Goal: Information Seeking & Learning: Learn about a topic

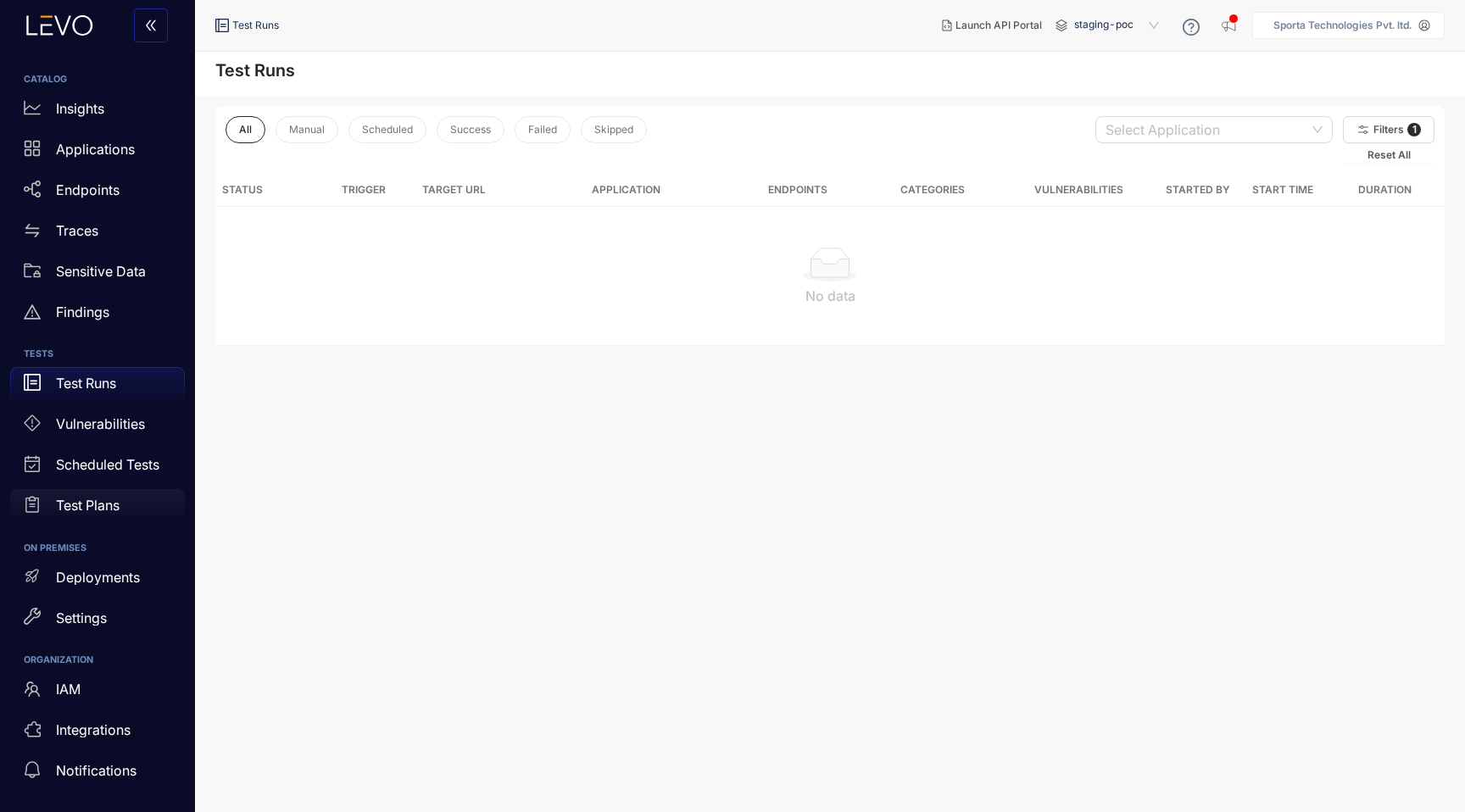
click at [121, 499] on div "Test Plans" at bounding box center [97, 506] width 174 height 33
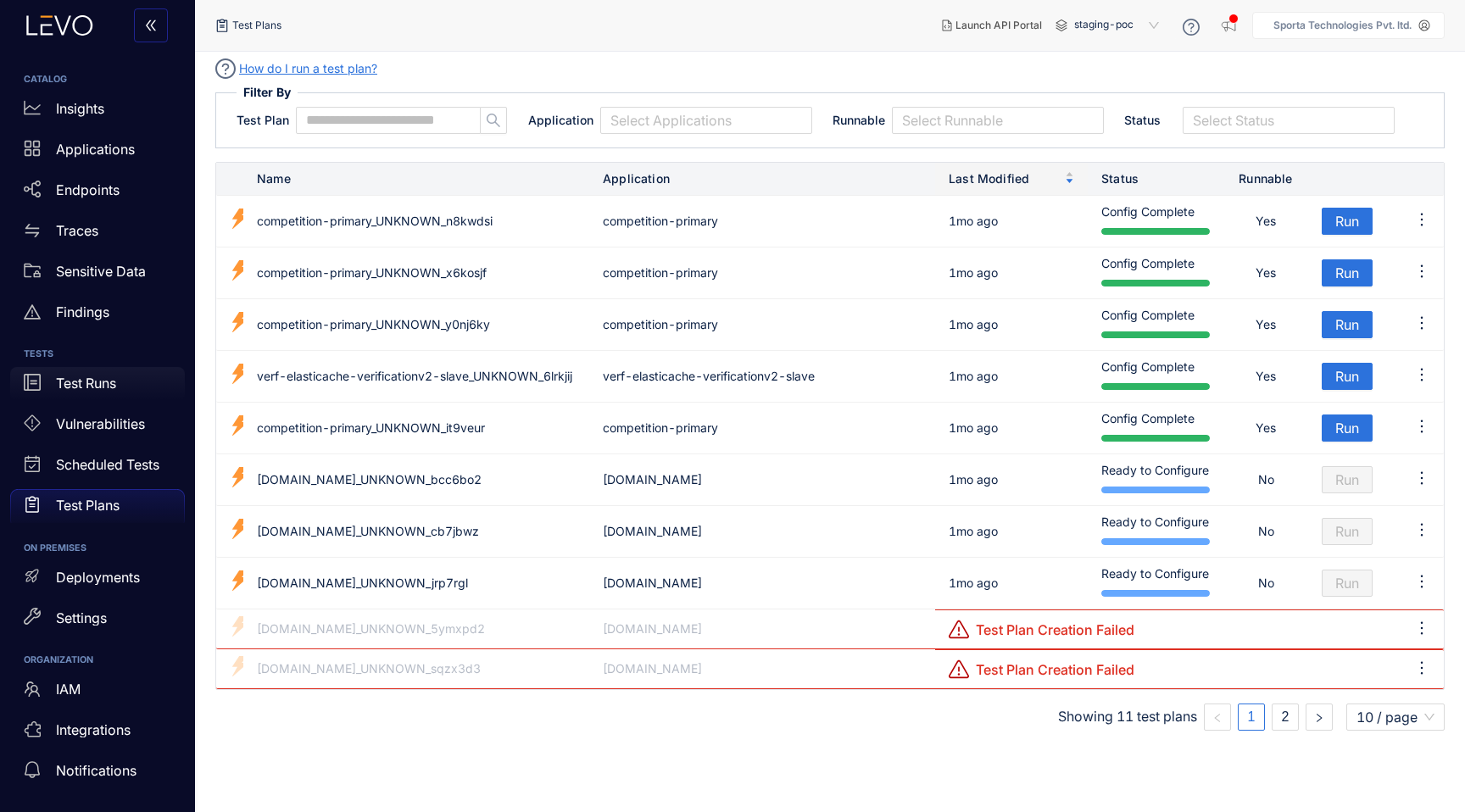
click at [100, 386] on p "Test Runs" at bounding box center [86, 383] width 60 height 15
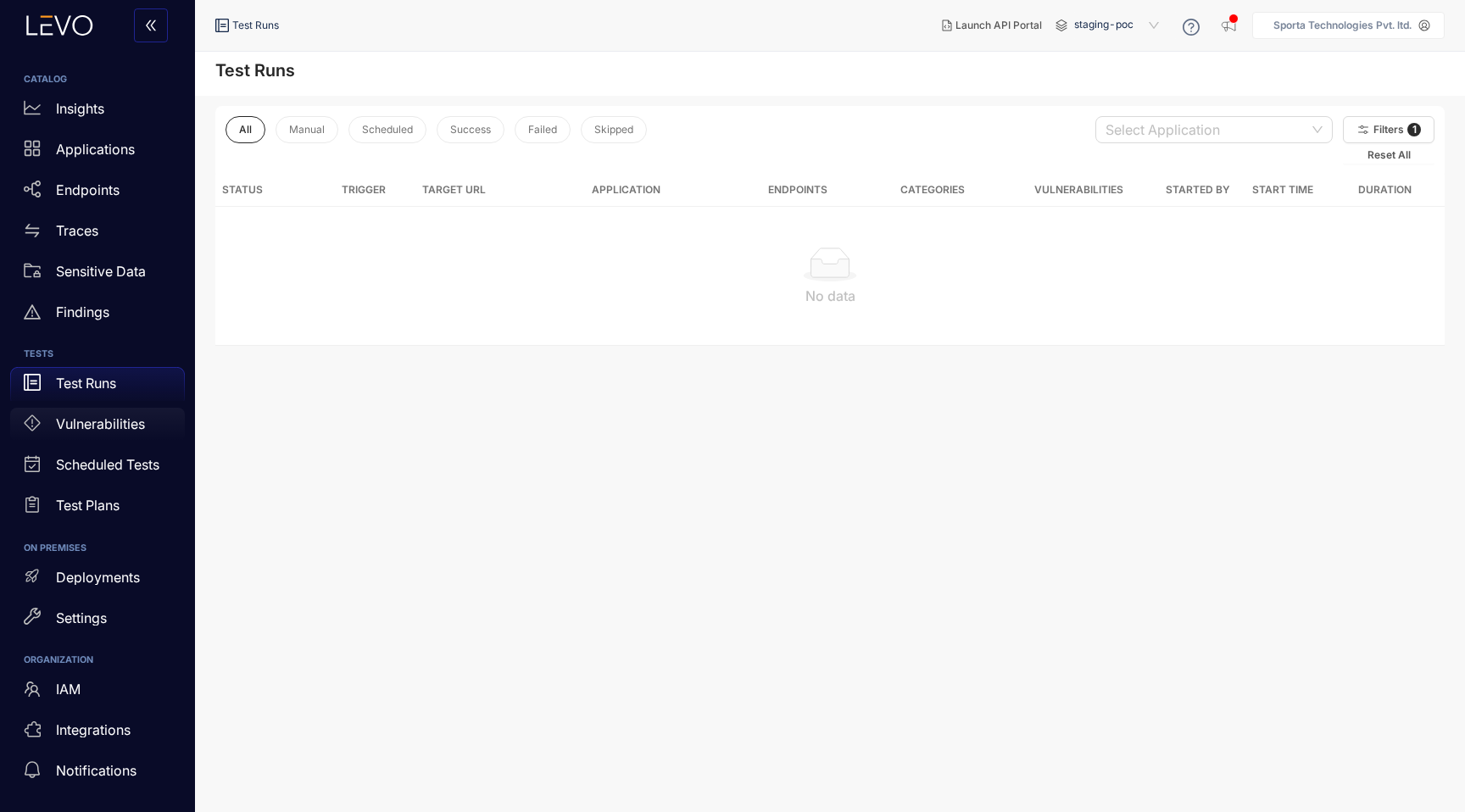
click at [104, 417] on p "Vulnerabilities" at bounding box center [100, 424] width 89 height 15
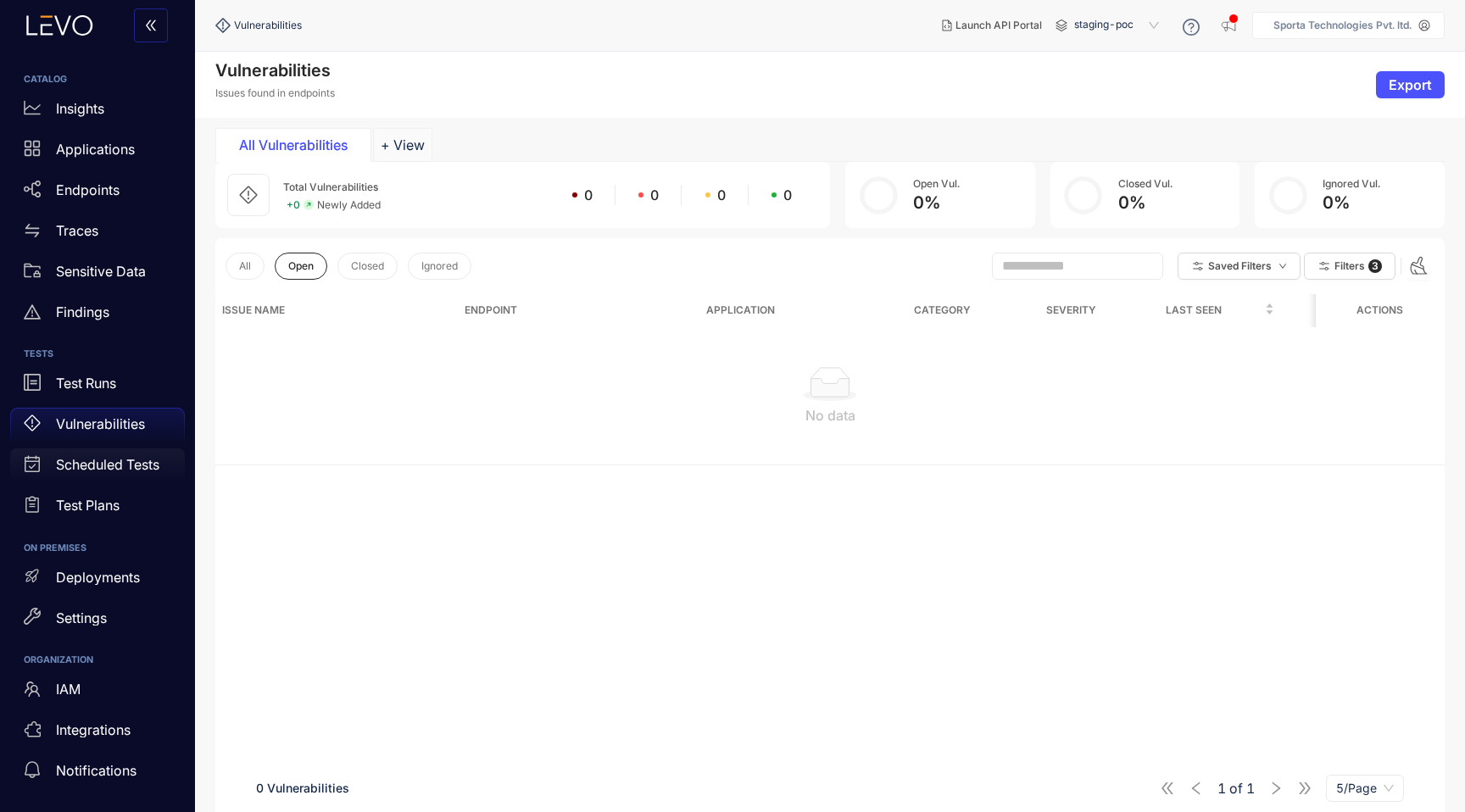
click at [106, 470] on p "Scheduled Tests" at bounding box center [107, 464] width 103 height 15
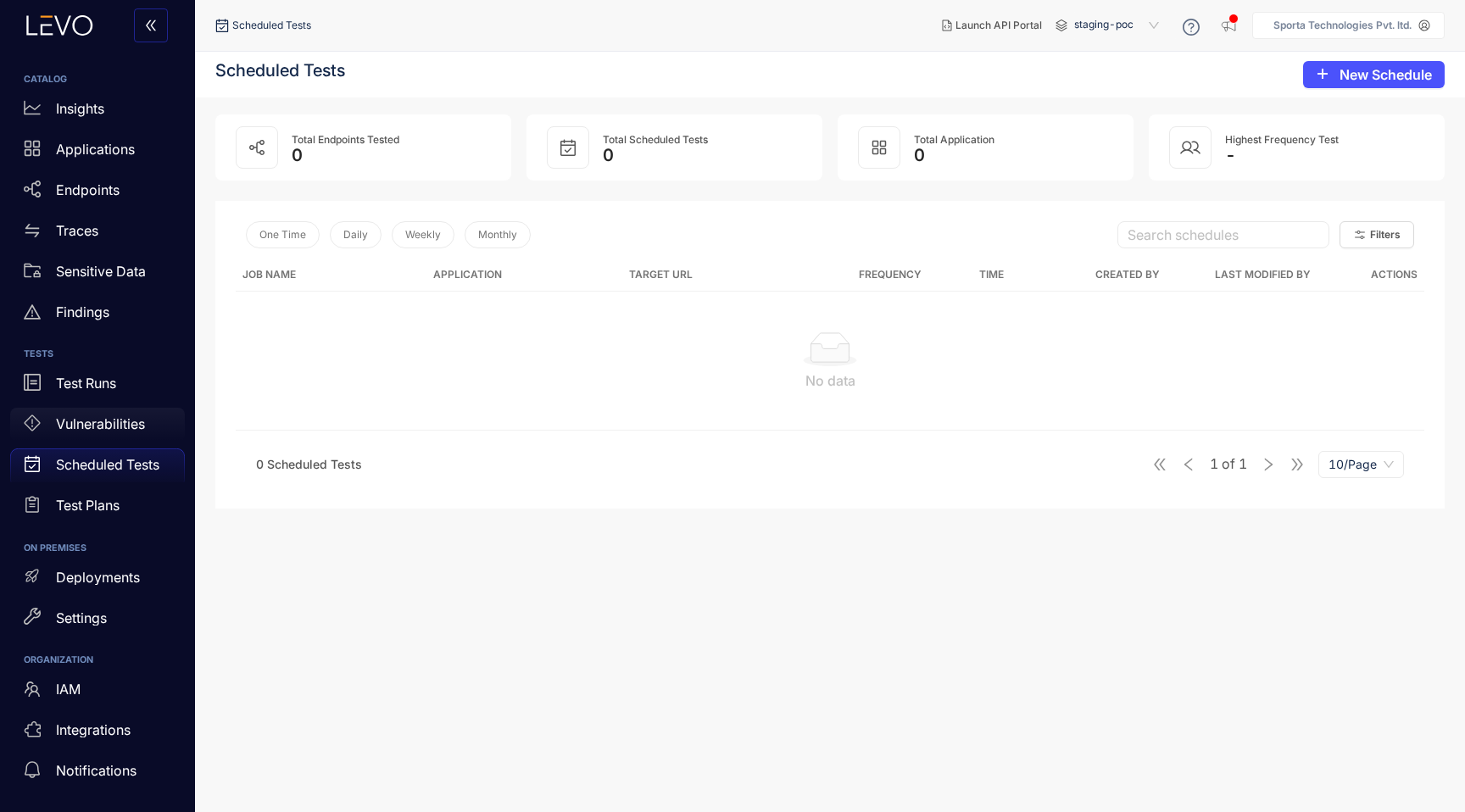
click at [120, 432] on div "Vulnerabilities" at bounding box center [97, 424] width 174 height 33
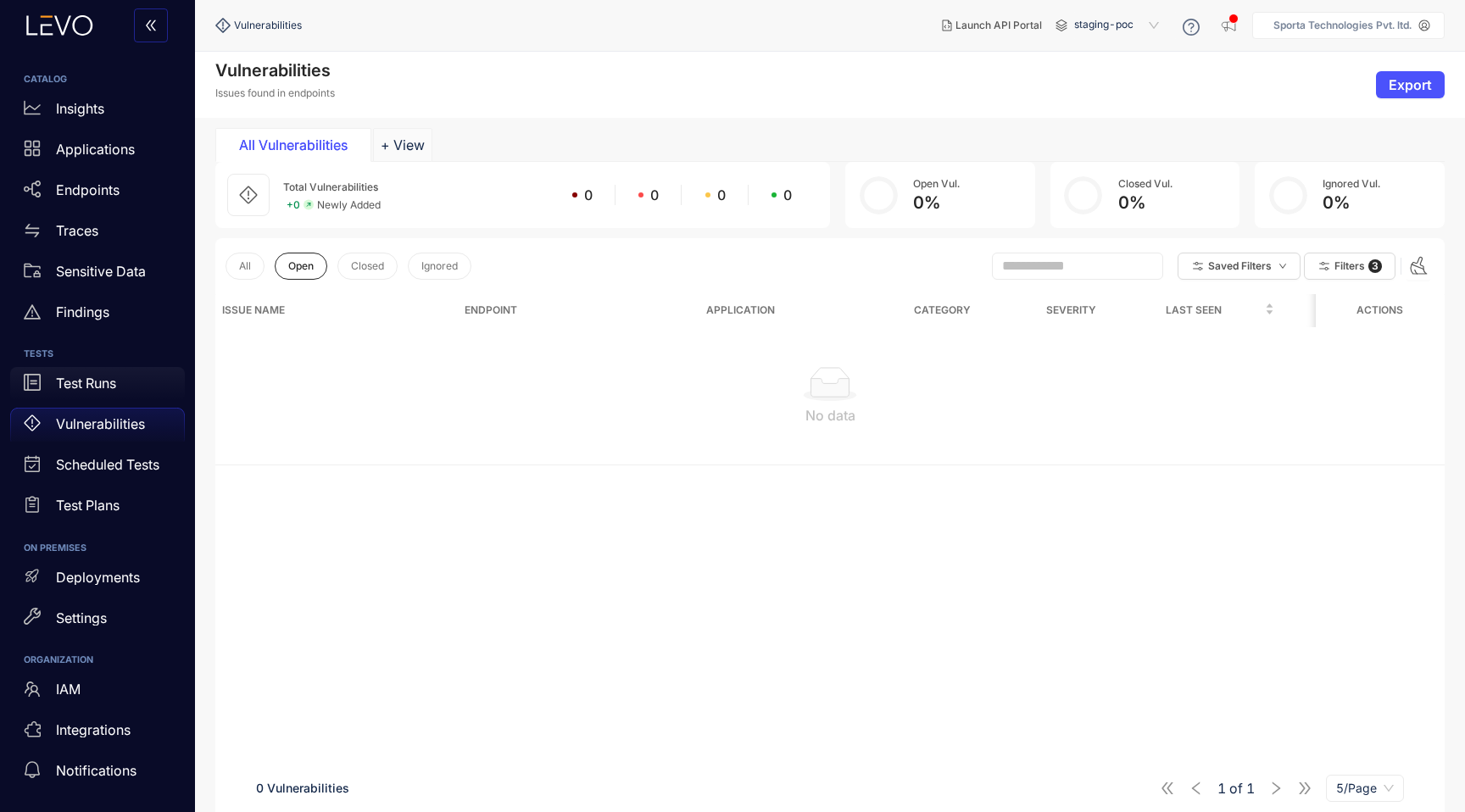
click at [105, 376] on p "Test Runs" at bounding box center [86, 383] width 60 height 15
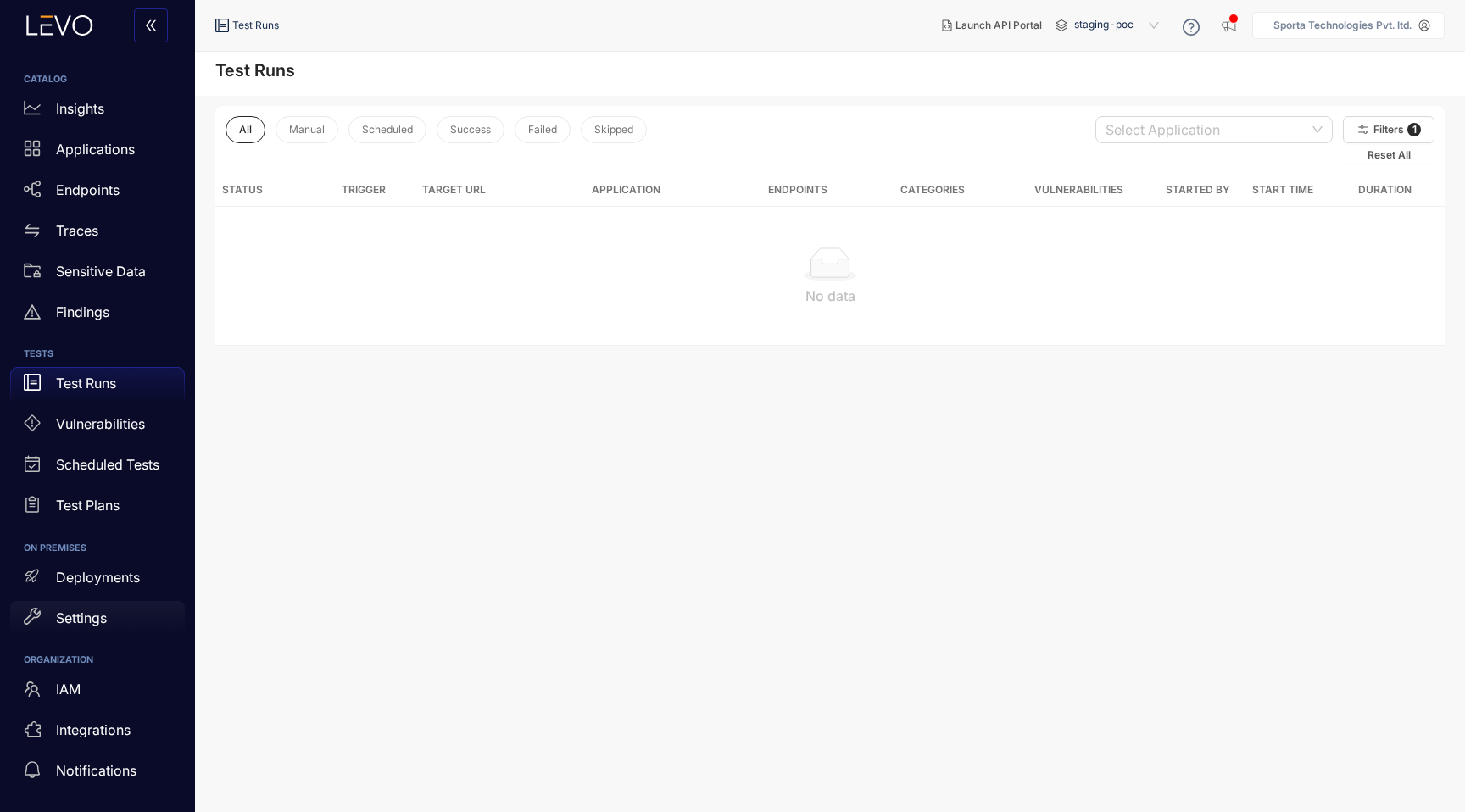
click at [86, 617] on p "Settings" at bounding box center [81, 618] width 51 height 15
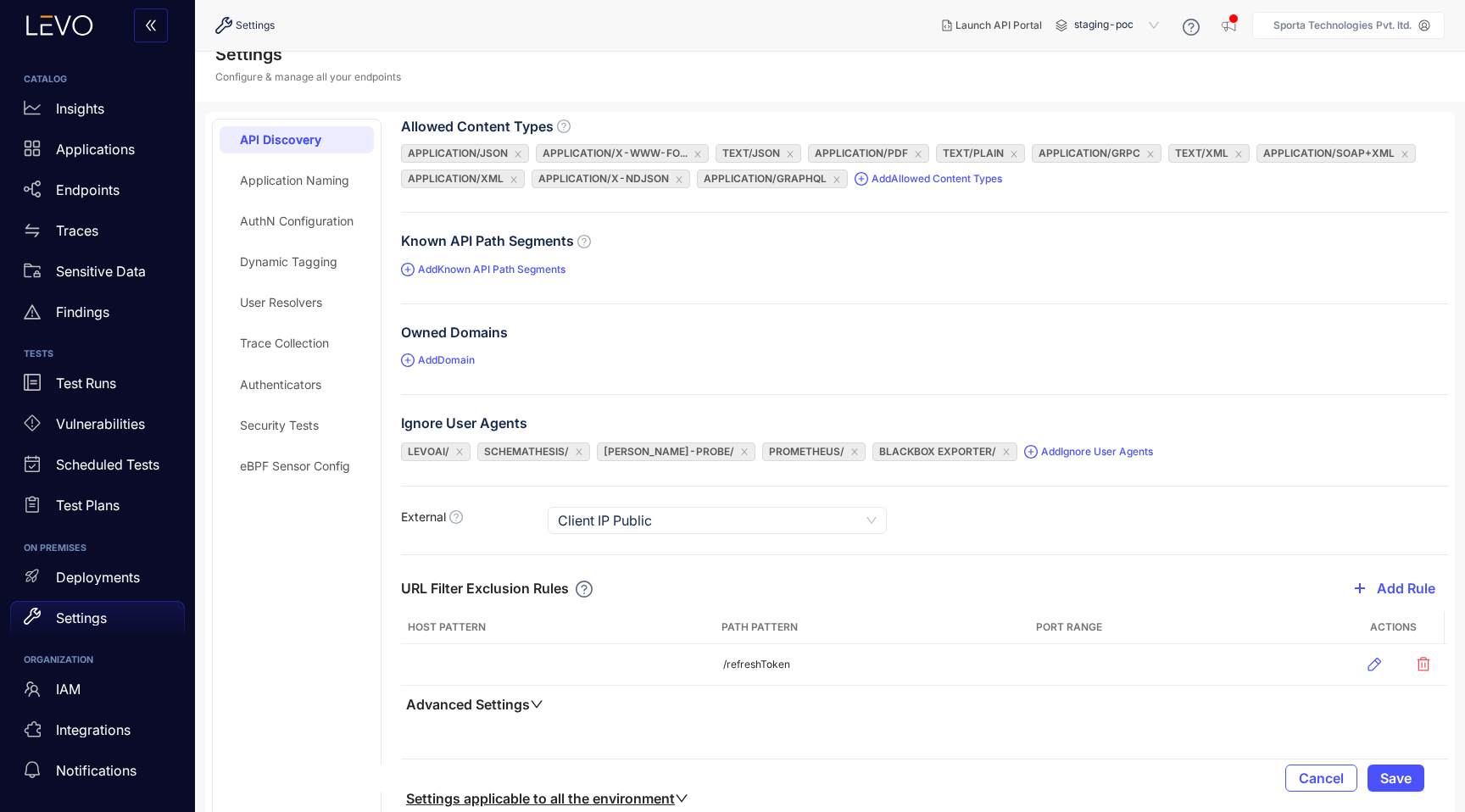
scroll to position [18, 0]
click at [316, 224] on div "AuthN Configuration" at bounding box center [296, 220] width 113 height 14
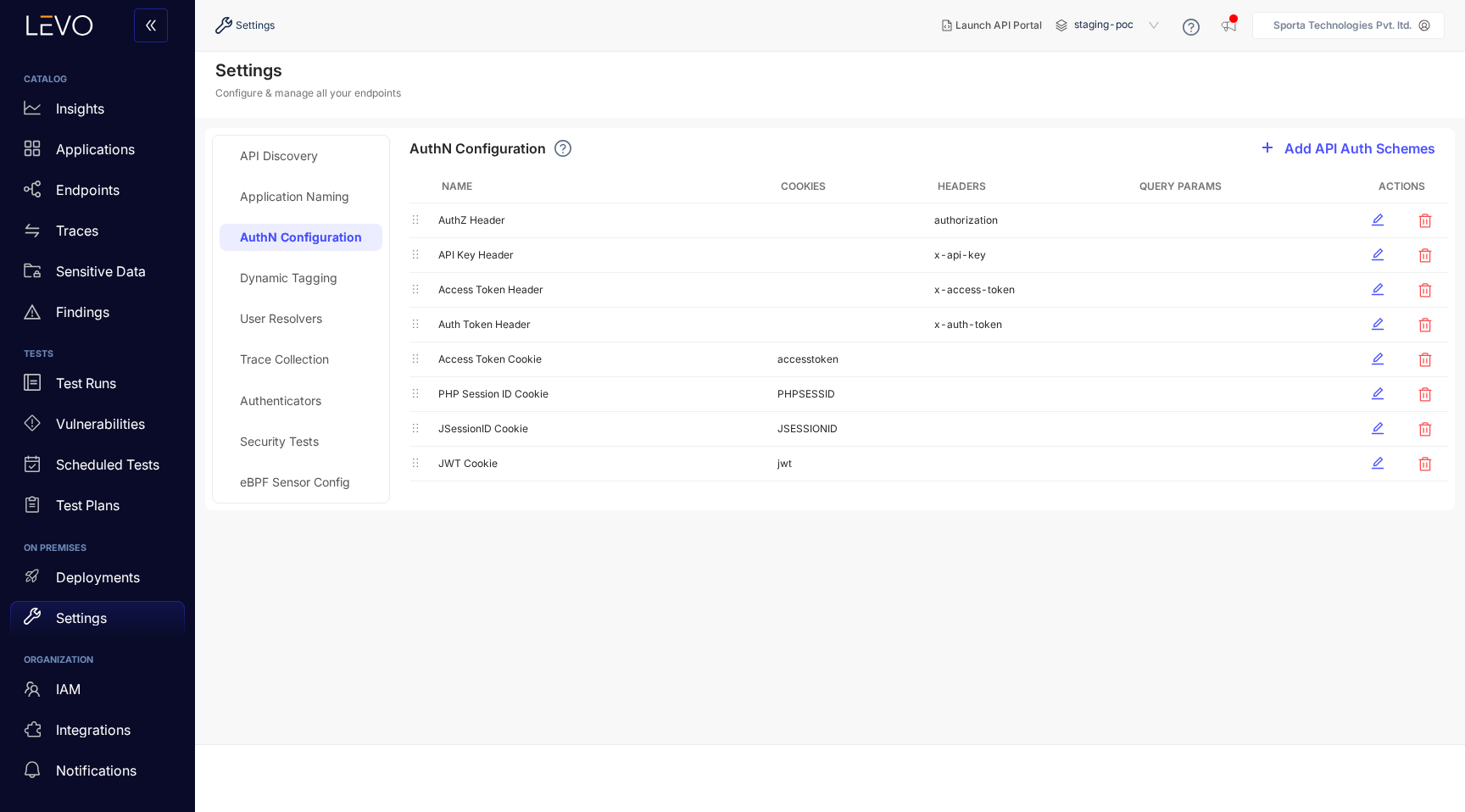
click at [301, 439] on div "Security Tests" at bounding box center [279, 441] width 79 height 14
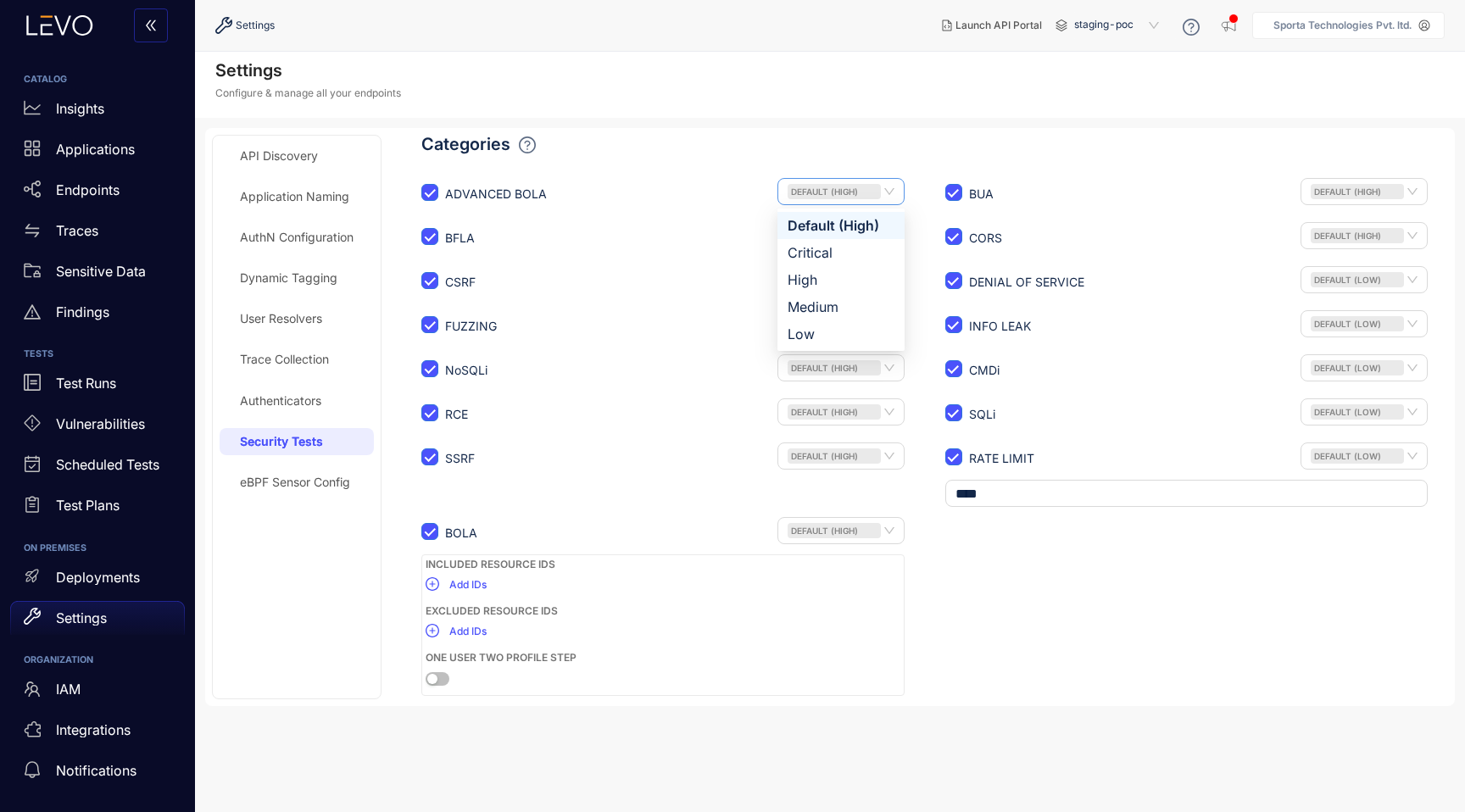
click at [886, 191] on div "Default (High)" at bounding box center [841, 191] width 127 height 27
click at [890, 142] on div "Categories" at bounding box center [934, 144] width 1026 height 20
click at [100, 427] on p "Vulnerabilities" at bounding box center [100, 424] width 89 height 15
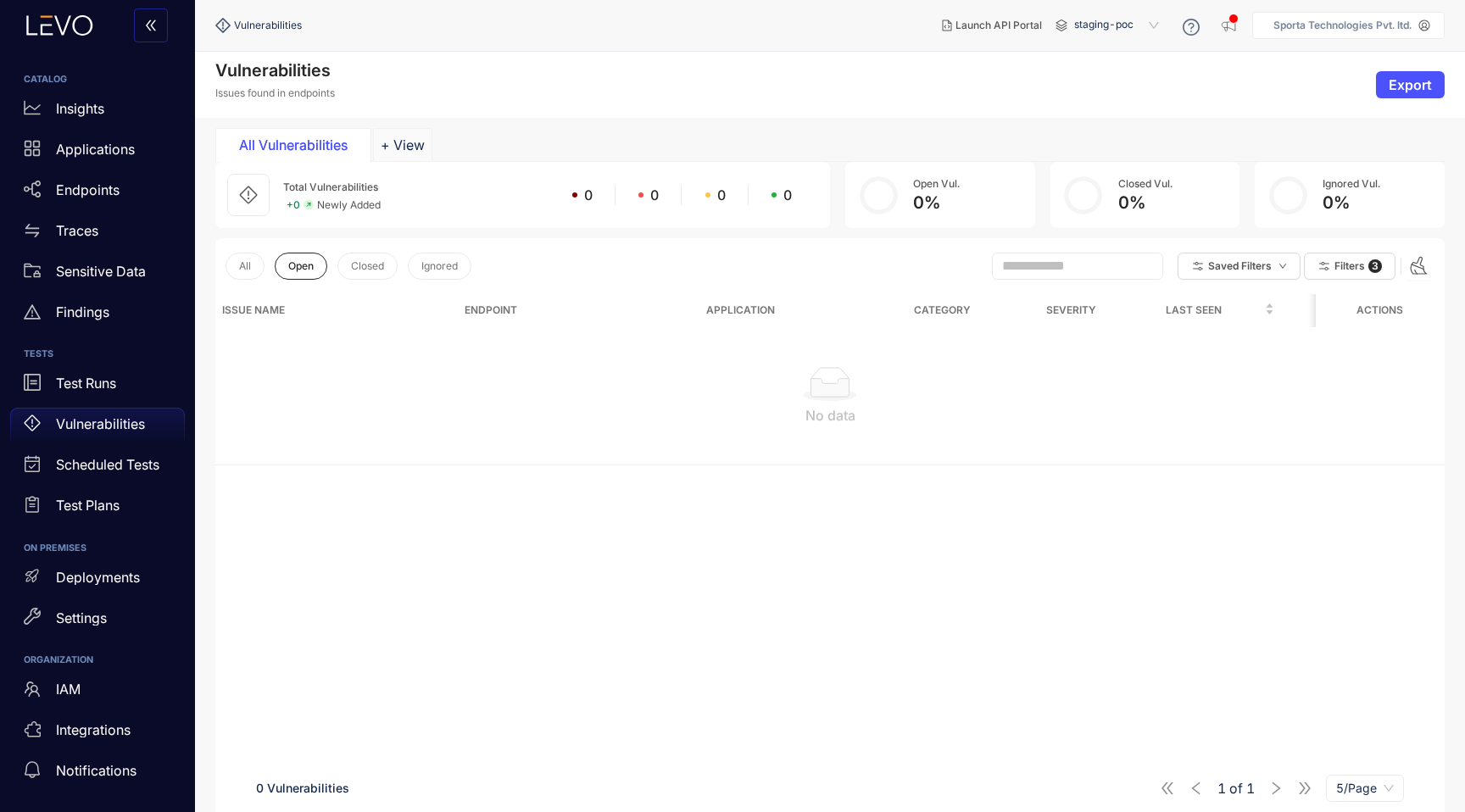
click at [1109, 21] on span "staging-poc" at bounding box center [1118, 26] width 88 height 27
click at [1106, 51] on div "staging" at bounding box center [1125, 53] width 88 height 19
click at [1112, 27] on span "staging" at bounding box center [1118, 26] width 88 height 27
click at [1109, 76] on div "staging-poc" at bounding box center [1125, 76] width 88 height 19
click at [89, 307] on p "Findings" at bounding box center [82, 312] width 53 height 15
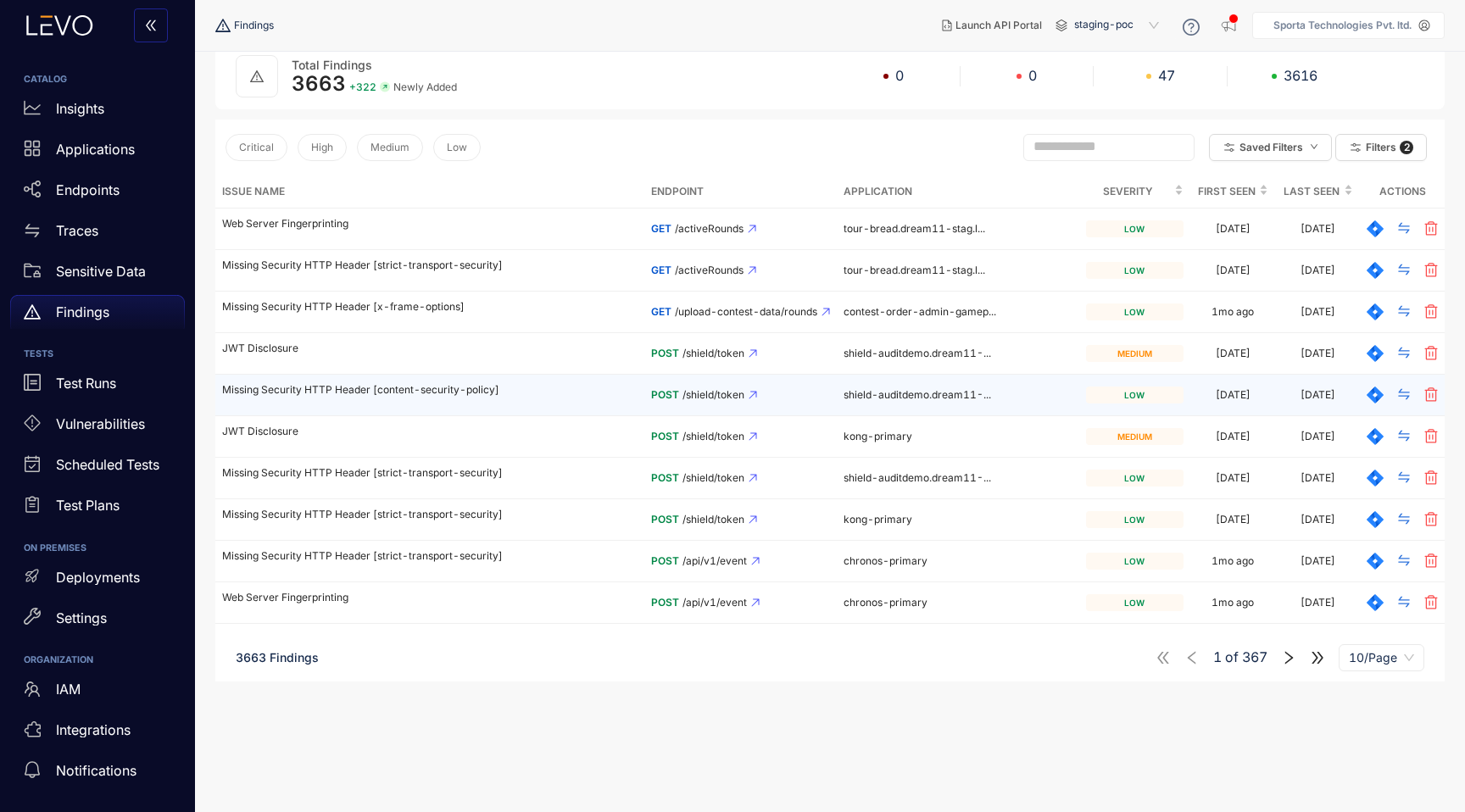
scroll to position [98, 0]
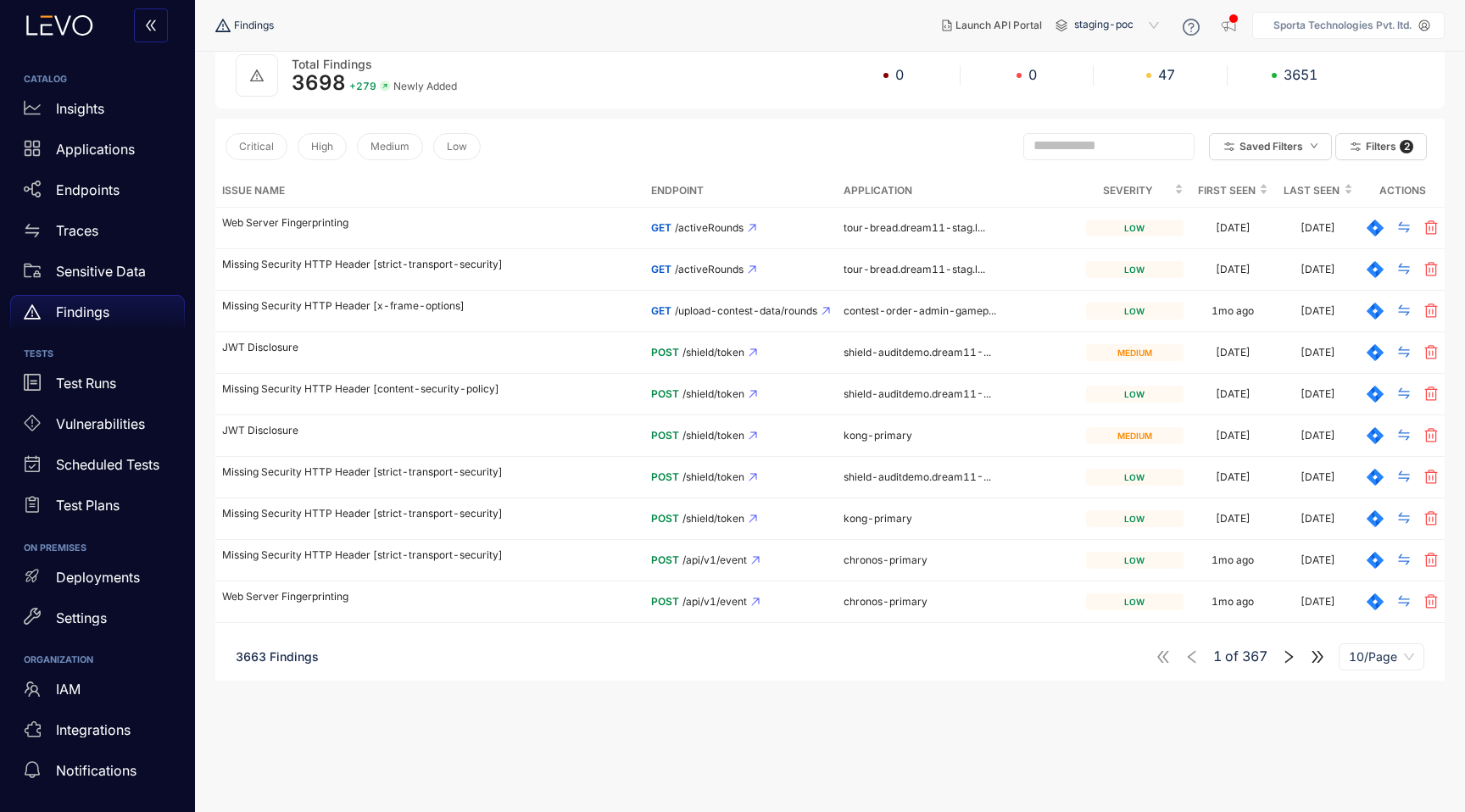
click at [1287, 652] on icon "right" at bounding box center [1289, 656] width 9 height 13
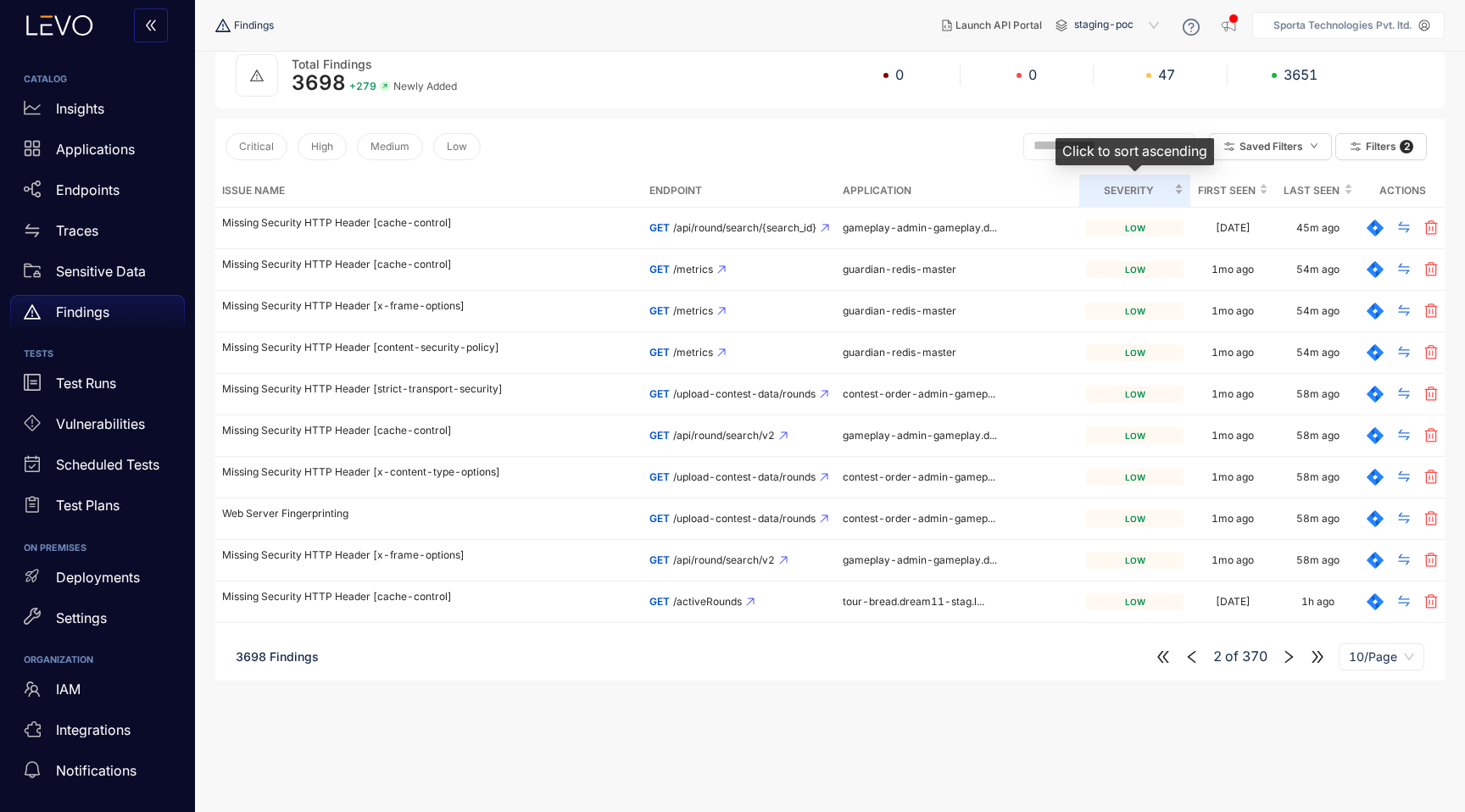
click at [1161, 186] on span "Severity" at bounding box center [1128, 191] width 85 height 19
click at [1177, 181] on div "Severity" at bounding box center [1134, 191] width 98 height 19
click at [1181, 189] on div "Severity" at bounding box center [1134, 191] width 98 height 19
click at [1158, 651] on icon "double-left" at bounding box center [1163, 657] width 15 height 15
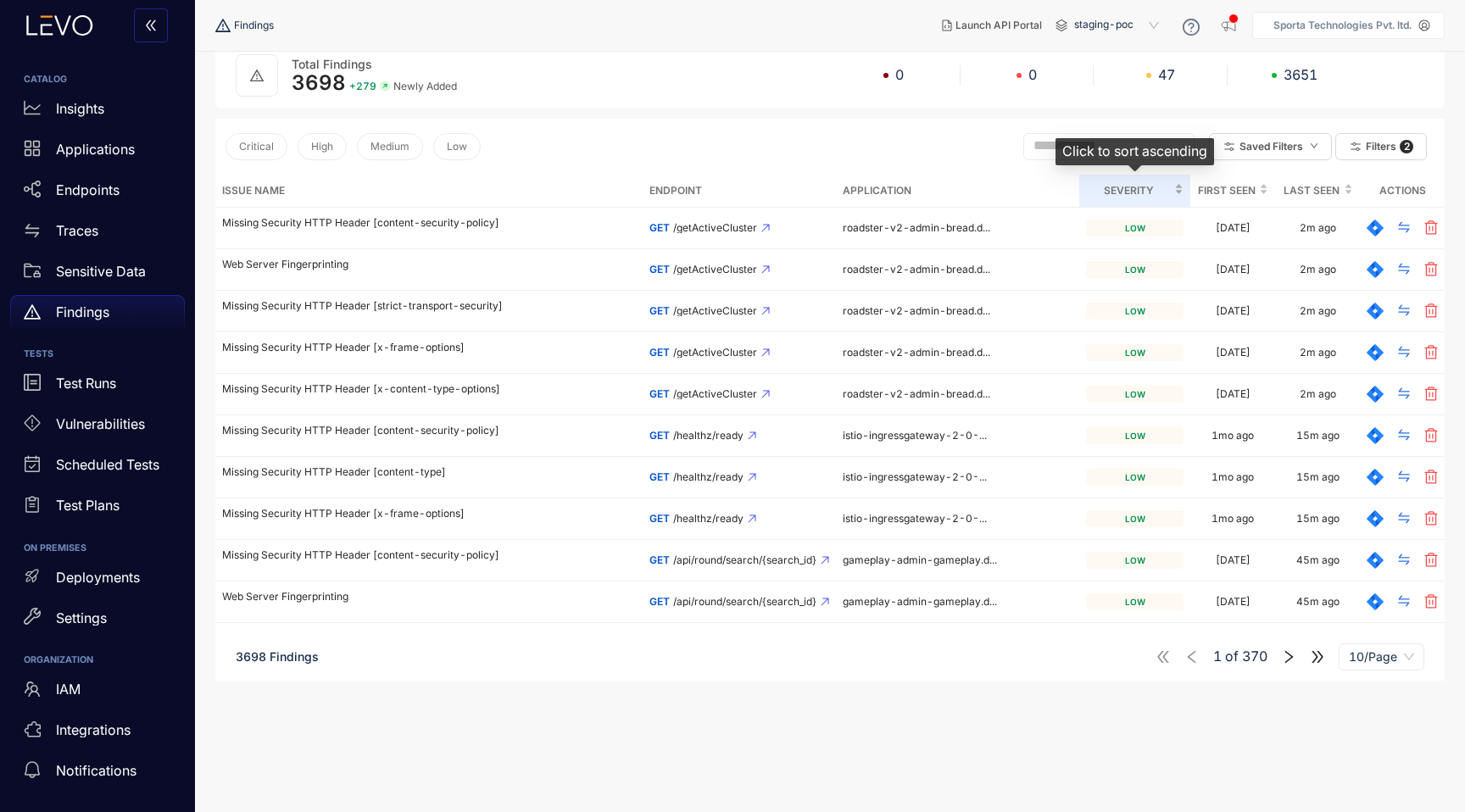
click at [1176, 185] on div "Severity" at bounding box center [1134, 191] width 98 height 19
click at [1181, 197] on div "Severity" at bounding box center [1134, 191] width 98 height 19
click at [1178, 181] on div "Severity" at bounding box center [1134, 191] width 98 height 19
click at [380, 152] on button "Medium" at bounding box center [390, 147] width 66 height 27
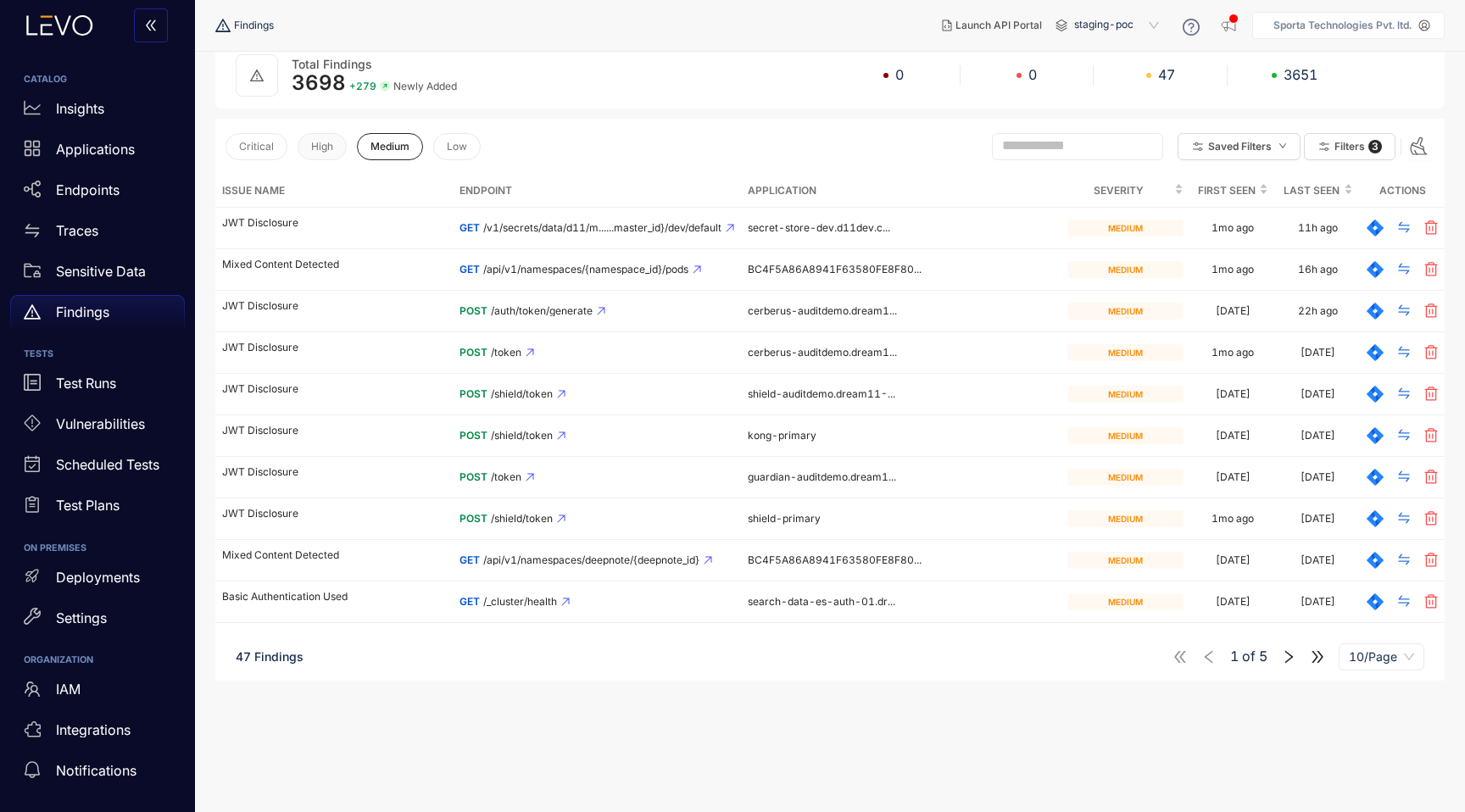
click at [307, 138] on button "High" at bounding box center [321, 147] width 49 height 27
click at [386, 142] on span "Medium" at bounding box center [389, 147] width 39 height 12
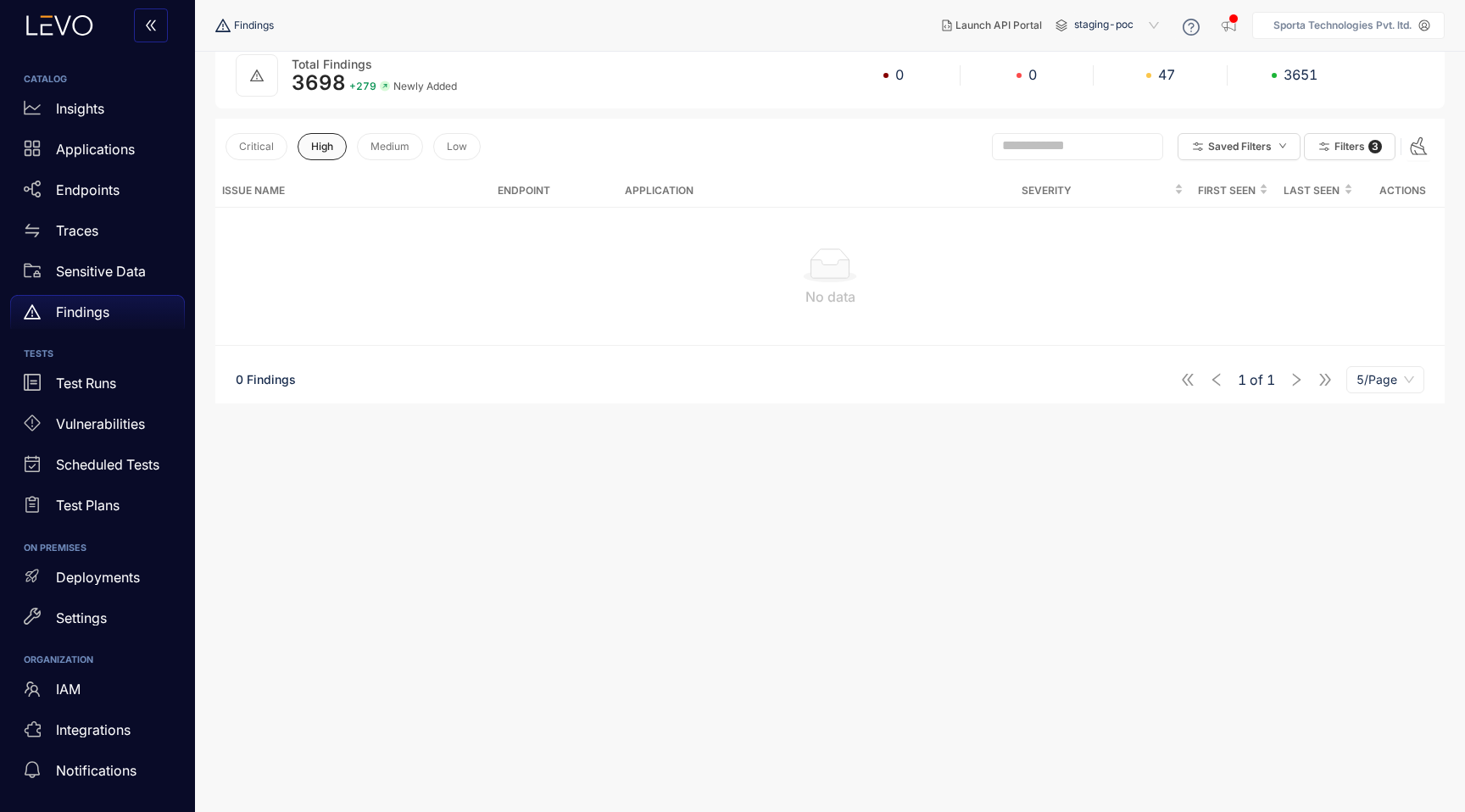
click at [311, 141] on span "High" at bounding box center [322, 147] width 22 height 12
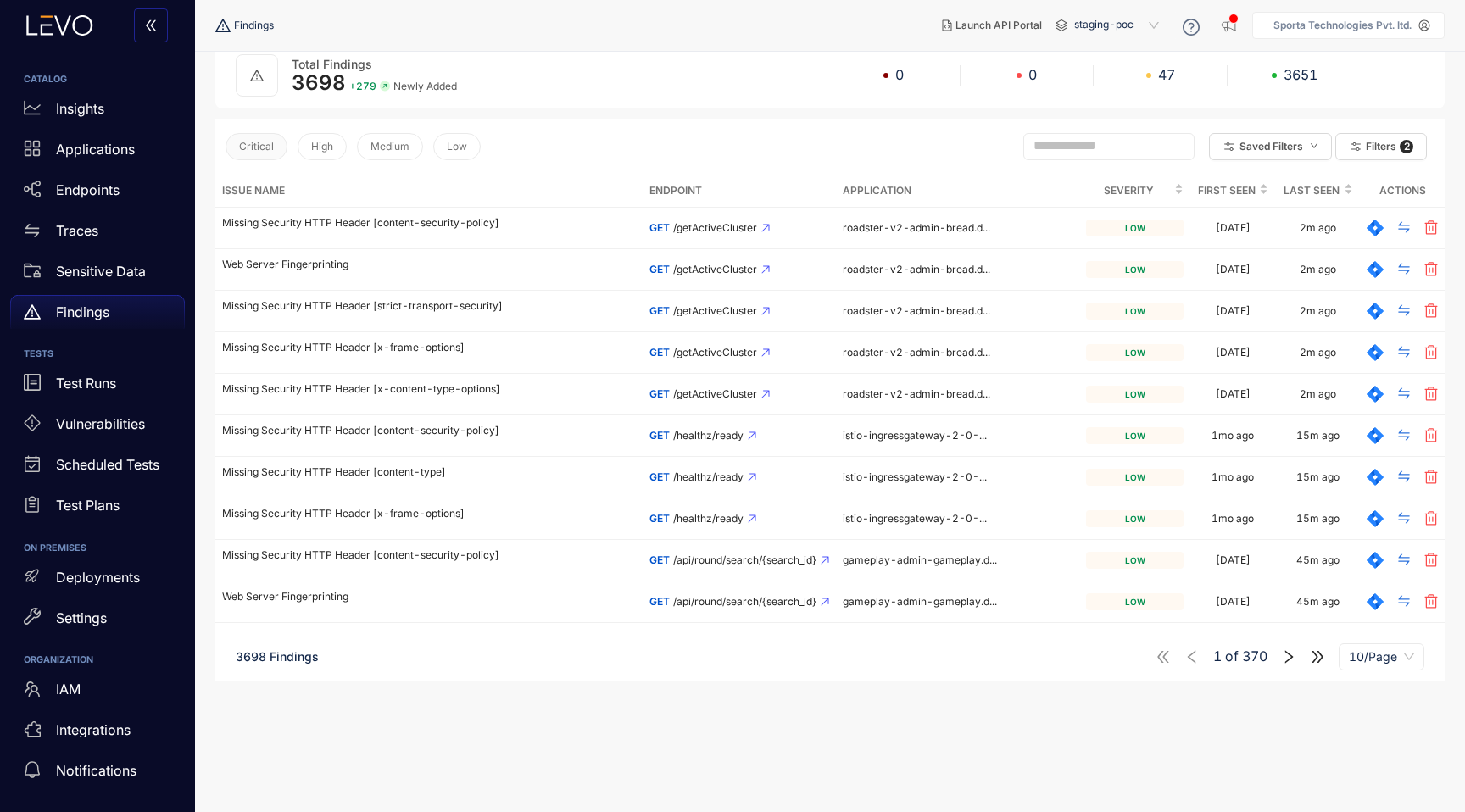
click at [254, 145] on span "Critical" at bounding box center [256, 147] width 34 height 12
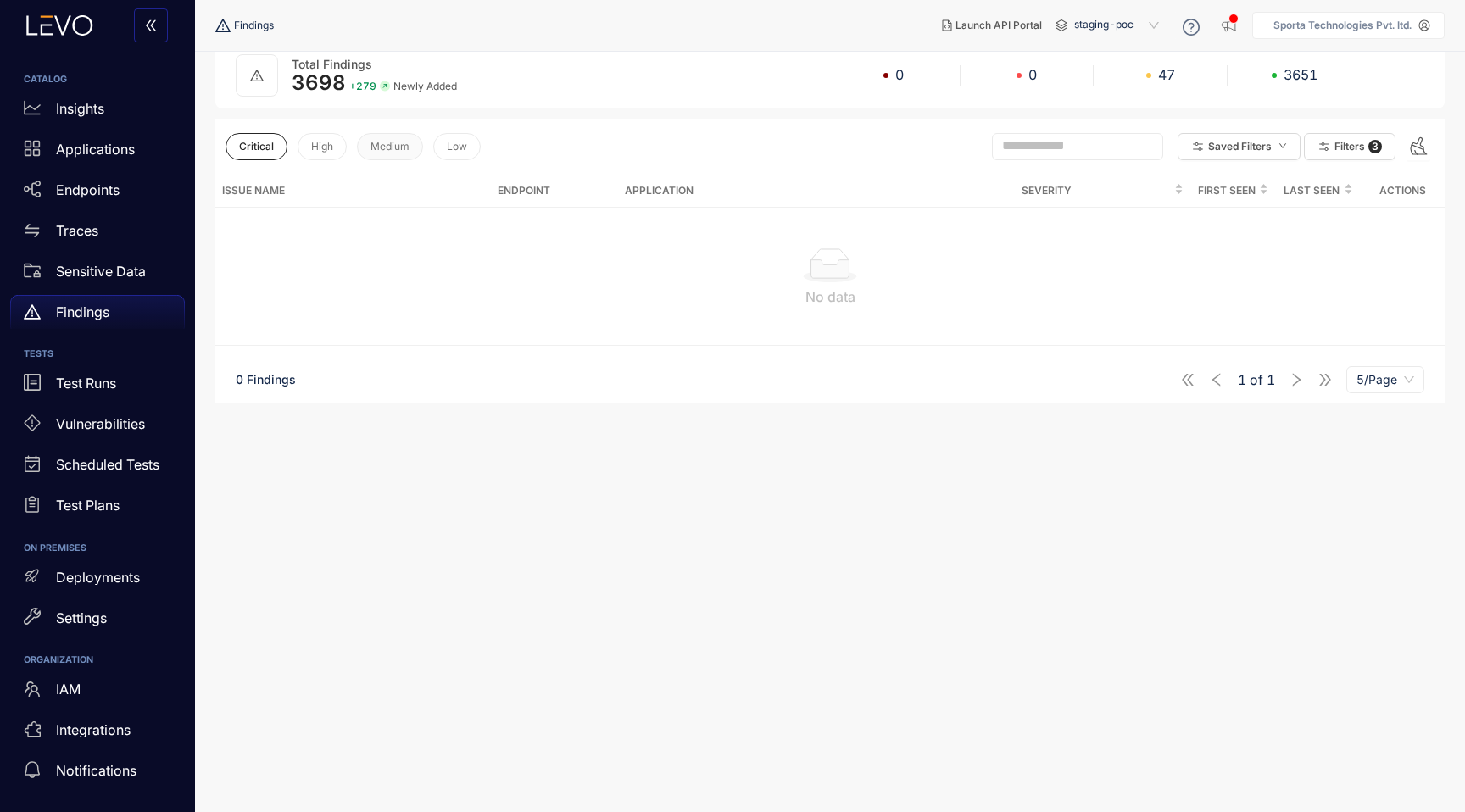
click at [386, 150] on span "Medium" at bounding box center [389, 147] width 39 height 12
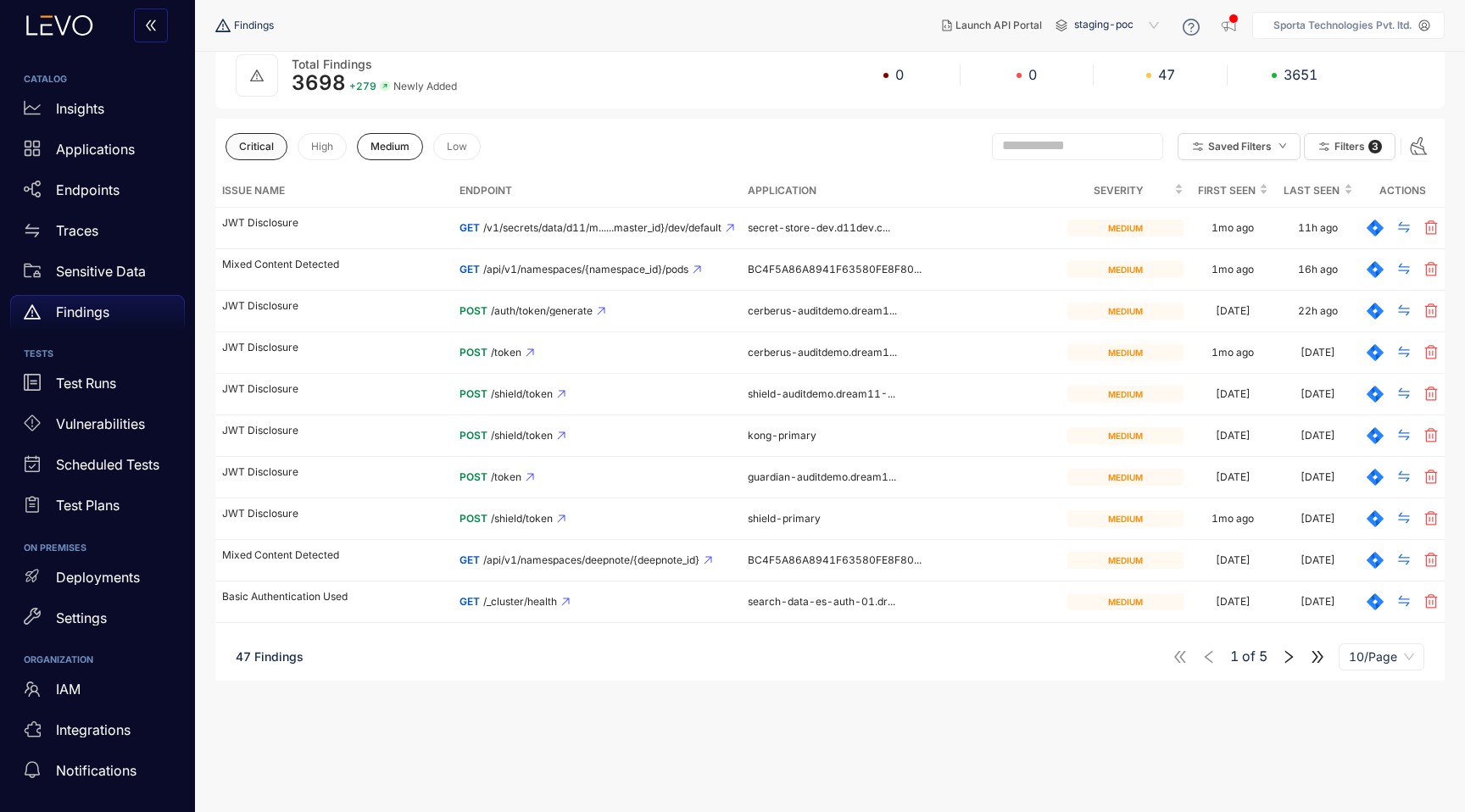
click at [248, 149] on span "Critical" at bounding box center [256, 147] width 34 height 12
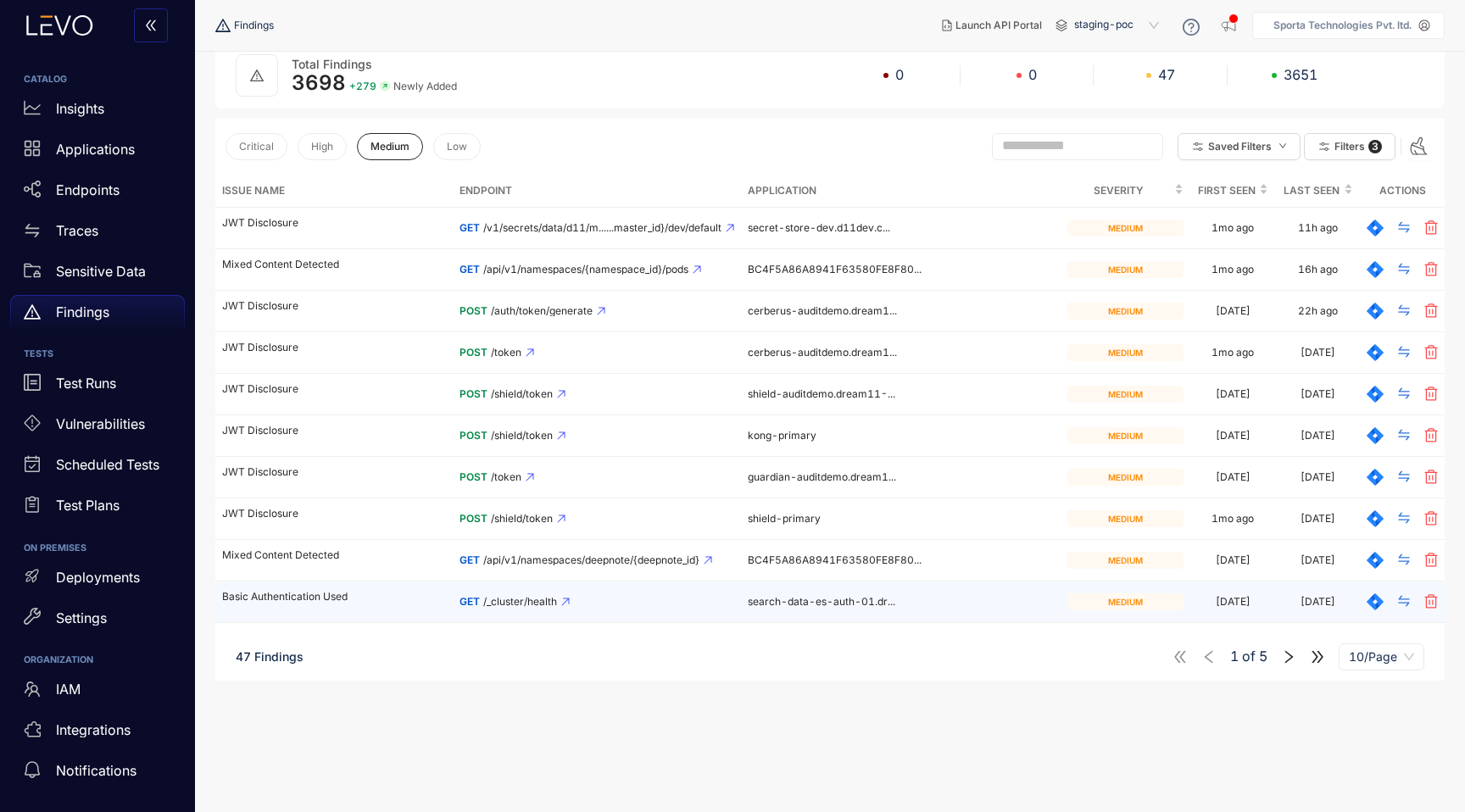
click at [792, 608] on td "search-data-es-auth-01.dr..." at bounding box center [901, 602] width 319 height 41
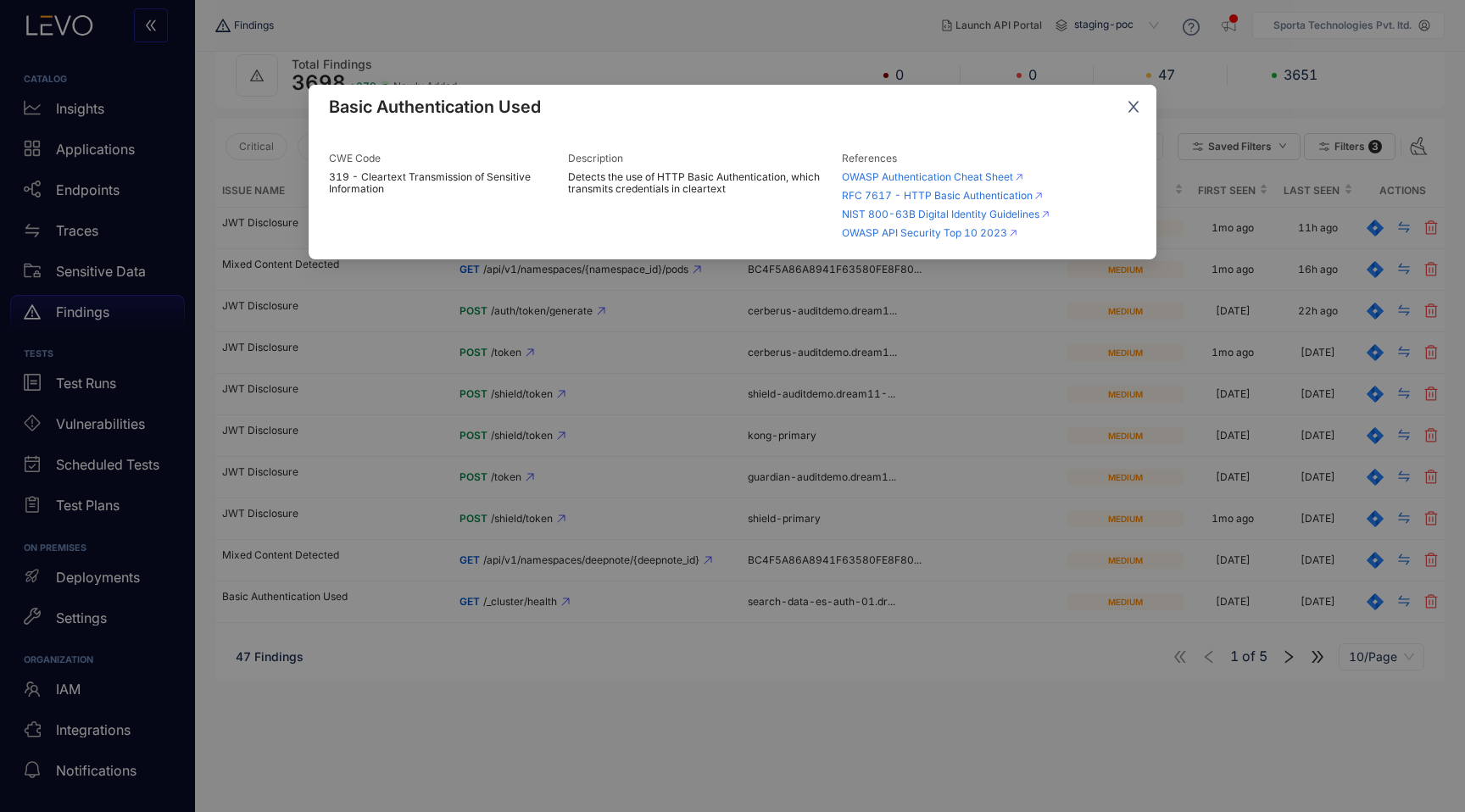
click at [1133, 101] on icon "close" at bounding box center [1134, 106] width 15 height 15
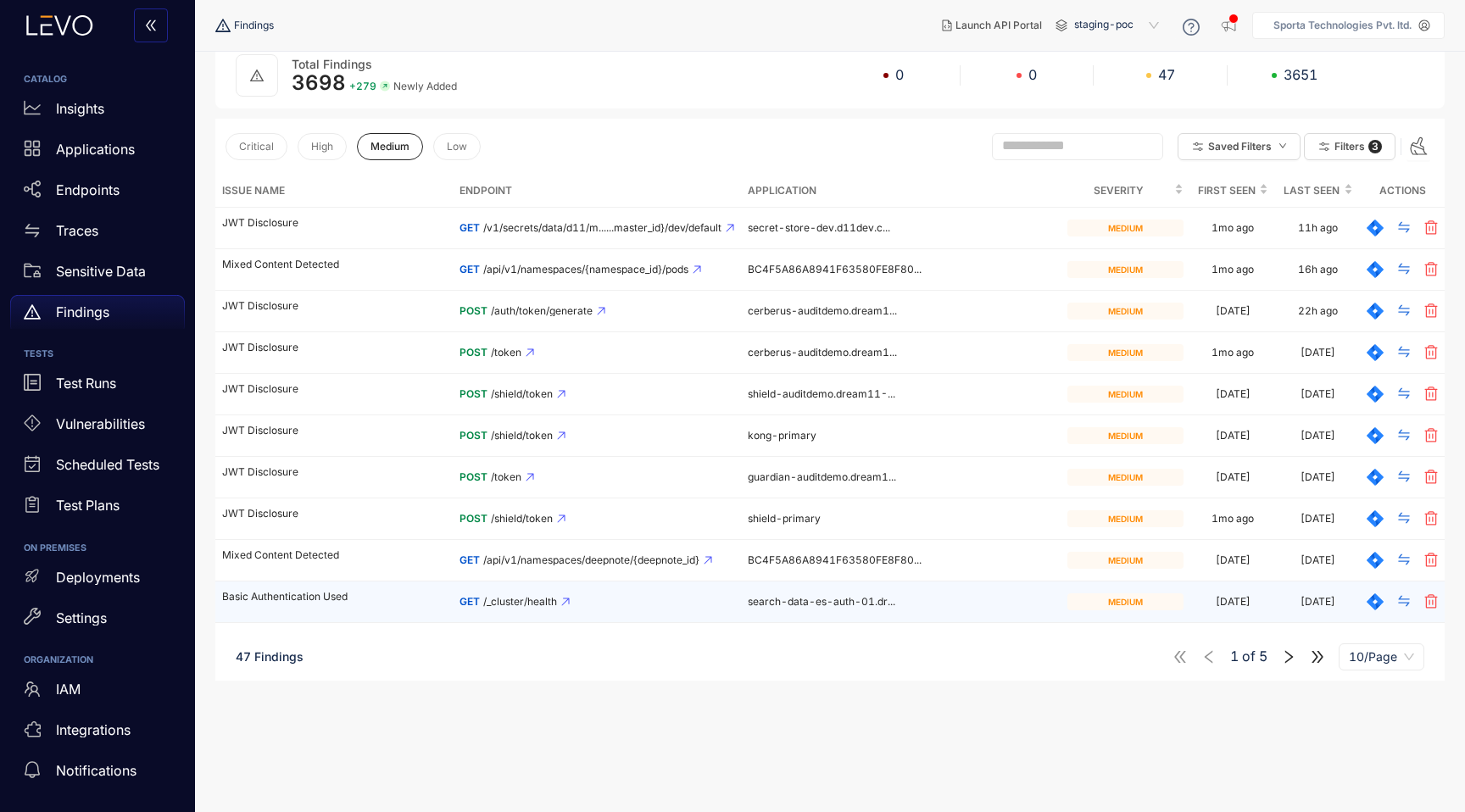
click at [292, 592] on p "Basic Authentication Used" at bounding box center [334, 597] width 224 height 12
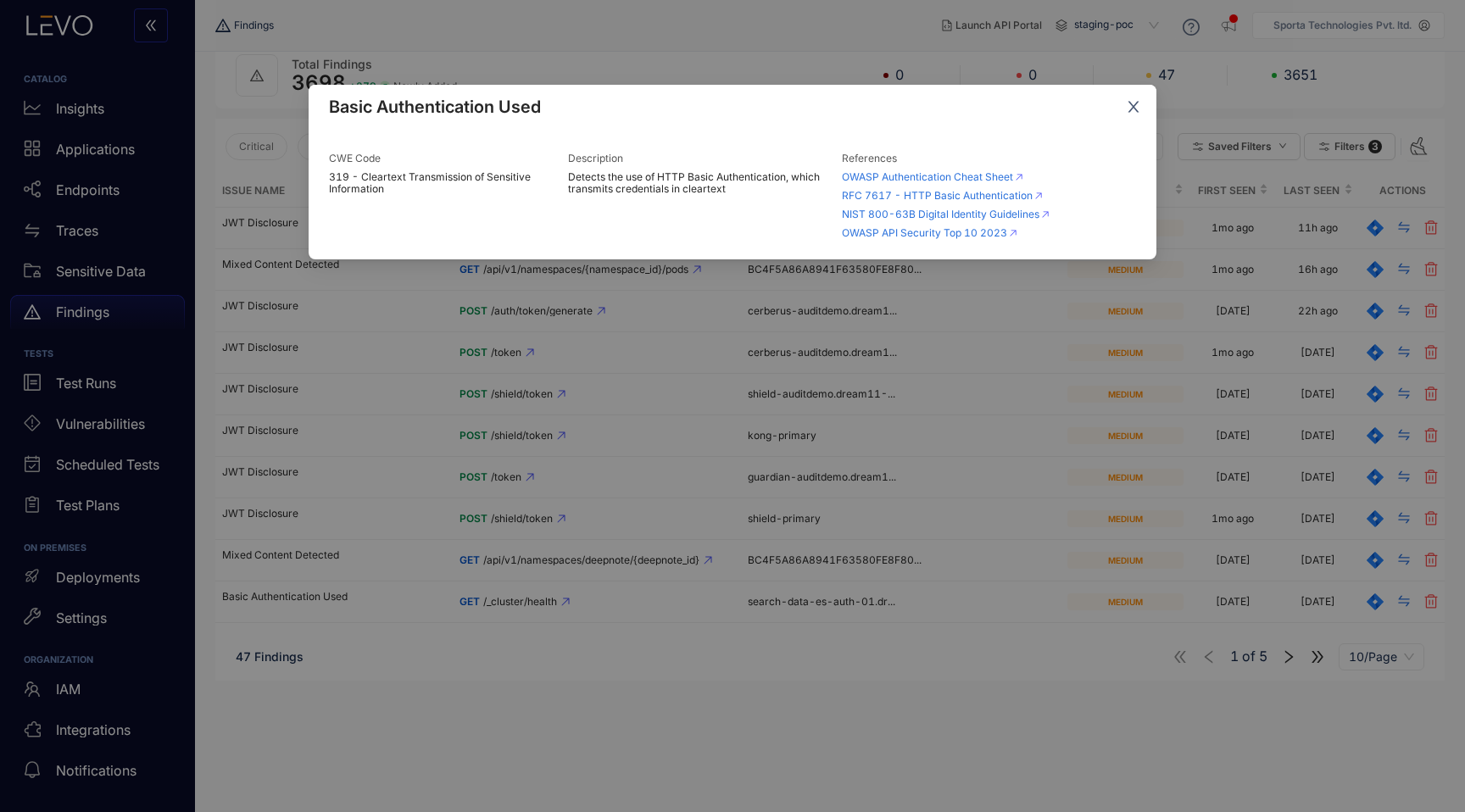
click at [1134, 113] on icon "close" at bounding box center [1134, 106] width 15 height 15
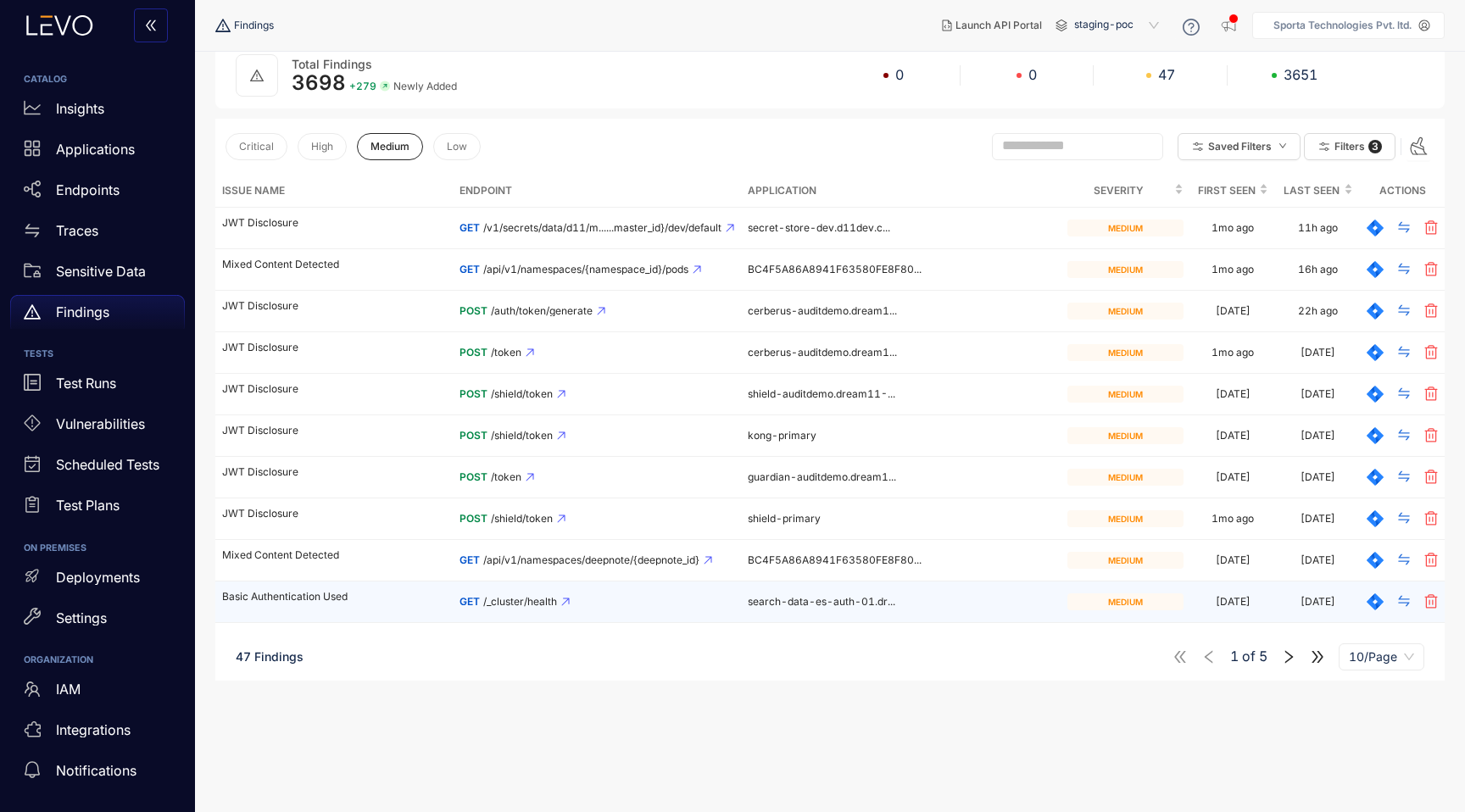
click at [562, 603] on icon at bounding box center [564, 601] width 8 height 8
